Goal: Task Accomplishment & Management: Use online tool/utility

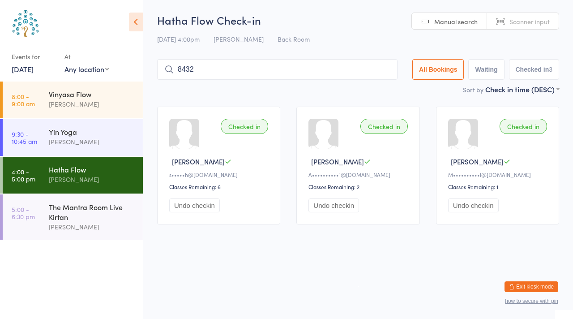
click at [30, 68] on link "[DATE]" at bounding box center [23, 69] width 22 height 10
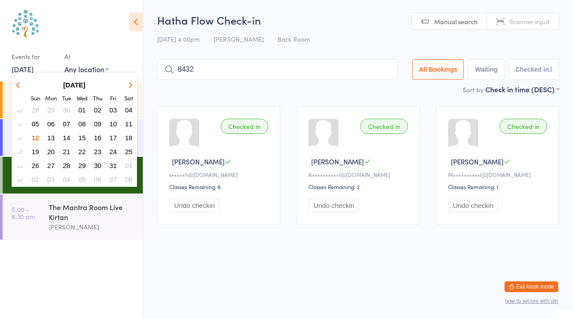
click at [64, 137] on span "14" at bounding box center [67, 138] width 8 height 8
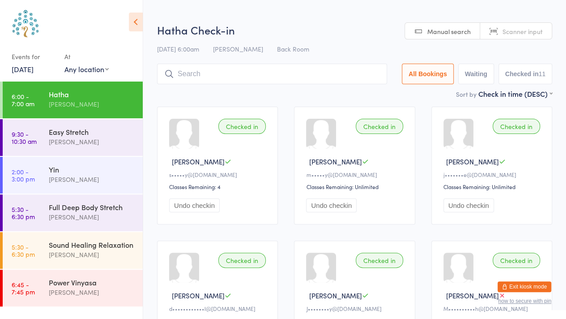
click at [73, 136] on div "[PERSON_NAME]" at bounding box center [92, 141] width 86 height 10
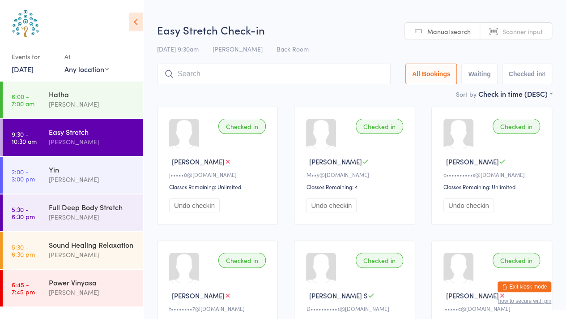
click at [81, 170] on div "Yin" at bounding box center [92, 169] width 86 height 10
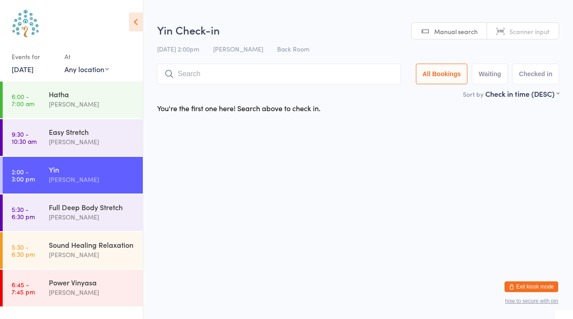
click at [516, 29] on span "Scanner input" at bounding box center [529, 31] width 40 height 9
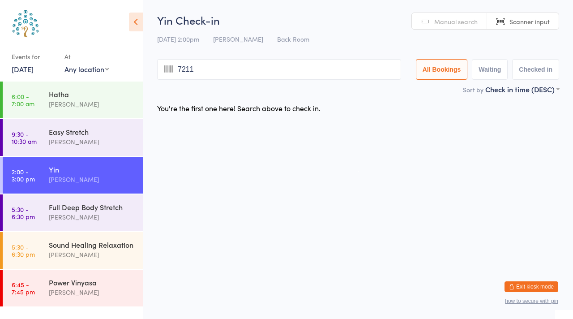
type input "7211"
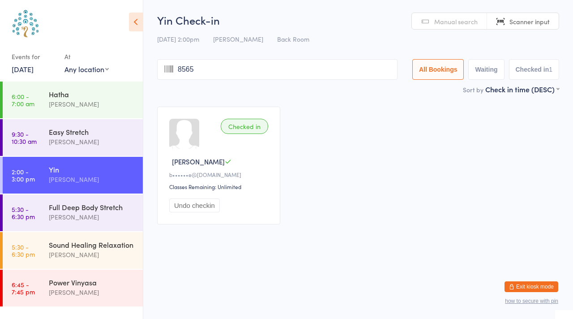
type input "8565"
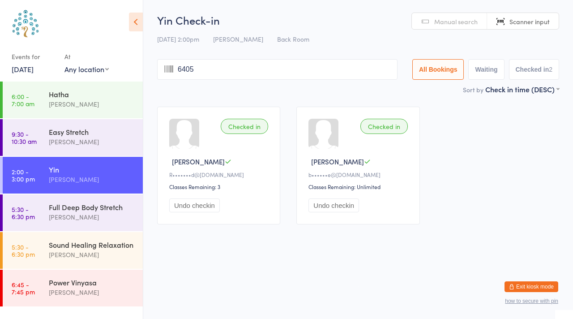
type input "6405"
